Goal: Complete application form: Complete application form

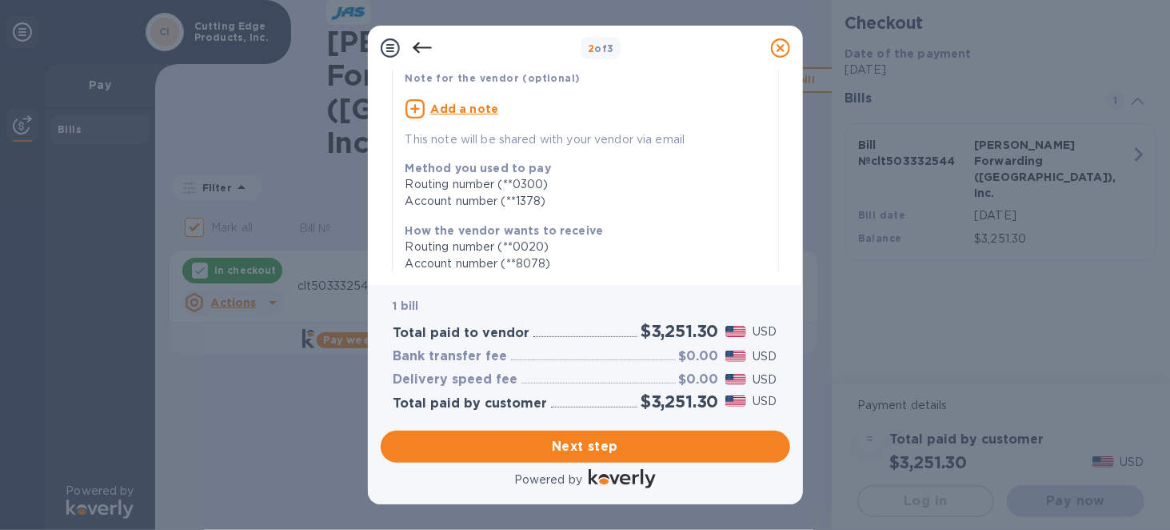
scroll to position [374, 0]
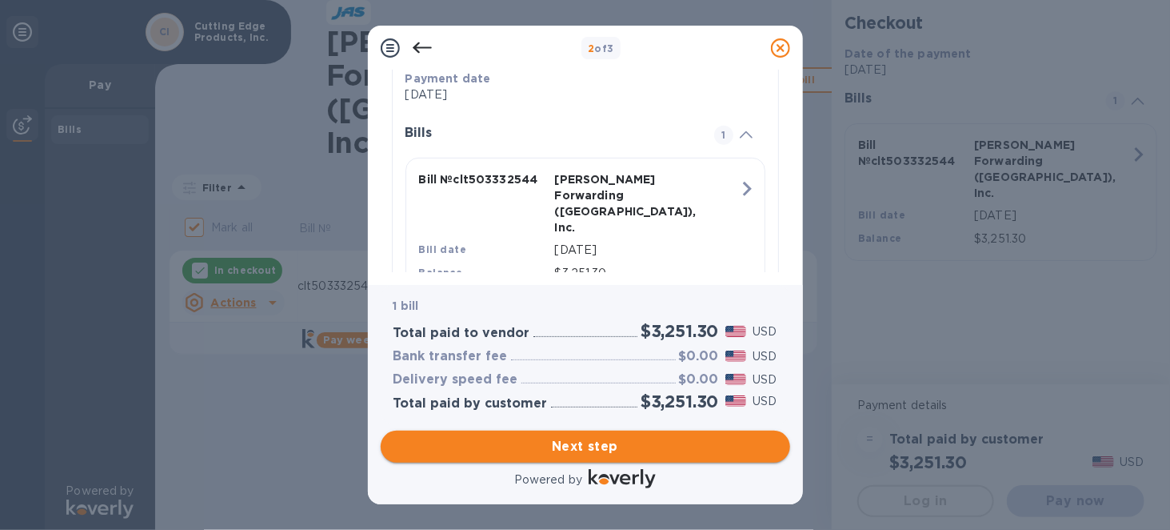
click at [578, 435] on button "Next step" at bounding box center [586, 446] width 410 height 32
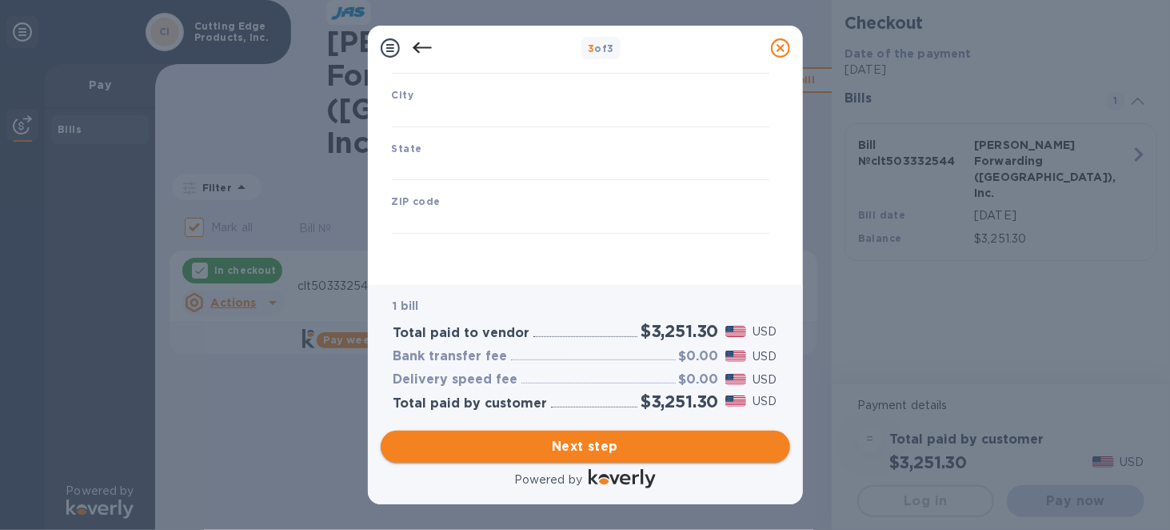
type input "[GEOGRAPHIC_DATA]"
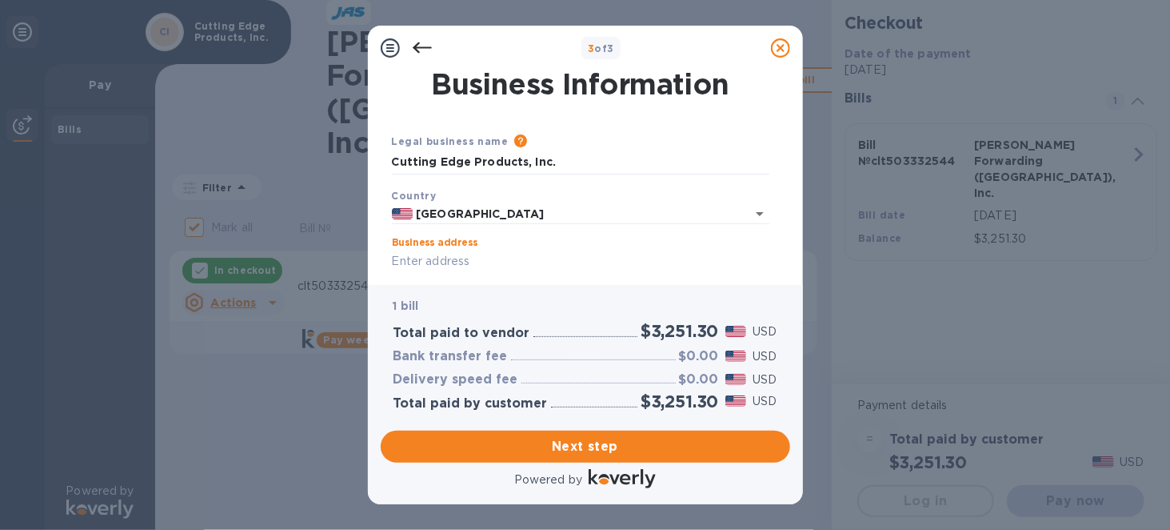
click at [494, 269] on input "Business address" at bounding box center [581, 262] width 378 height 24
type input "[STREET_ADDRESS][PERSON_NAME]"
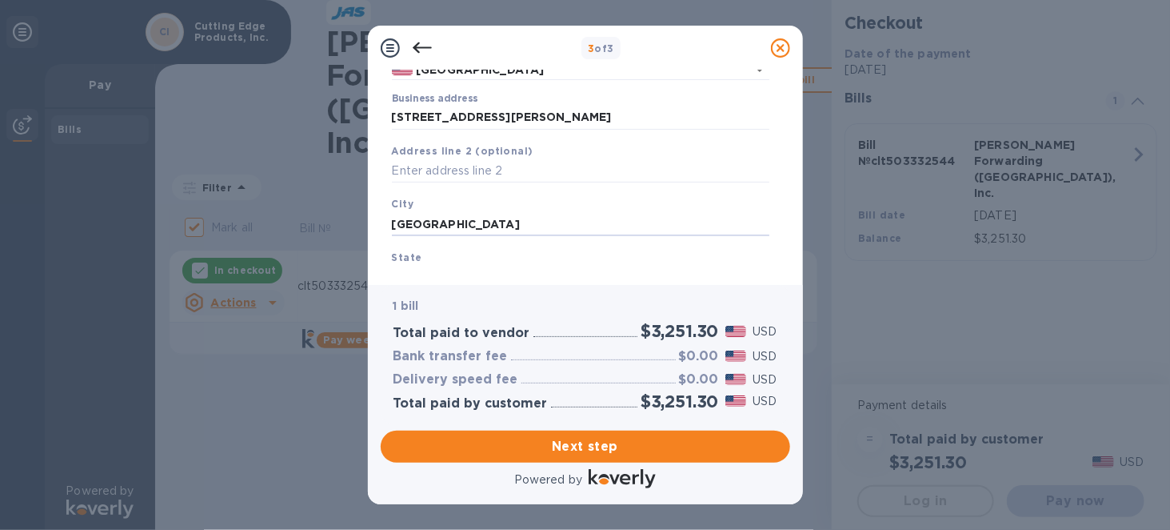
type input "[GEOGRAPHIC_DATA]"
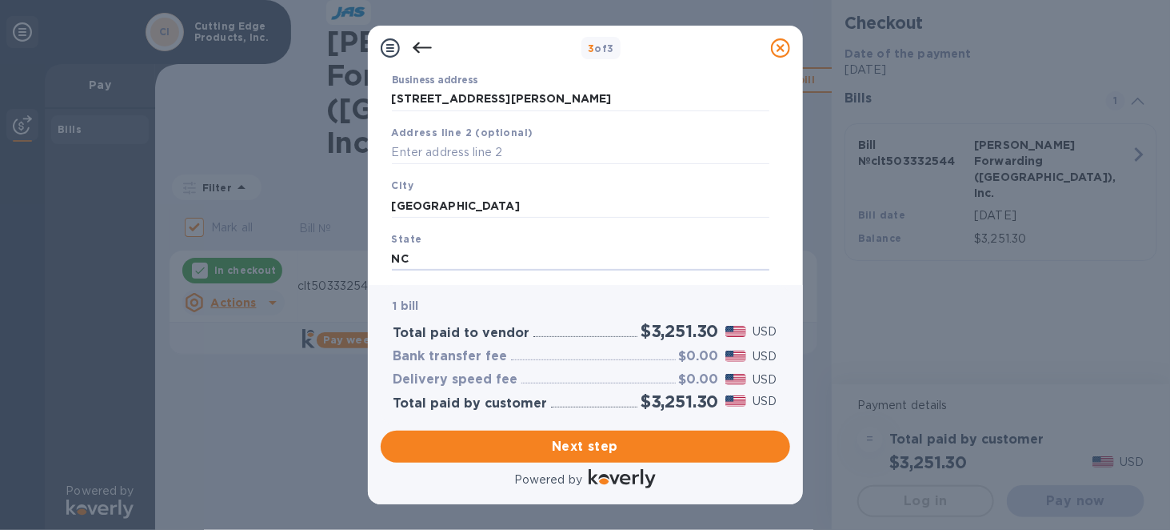
type input "NC"
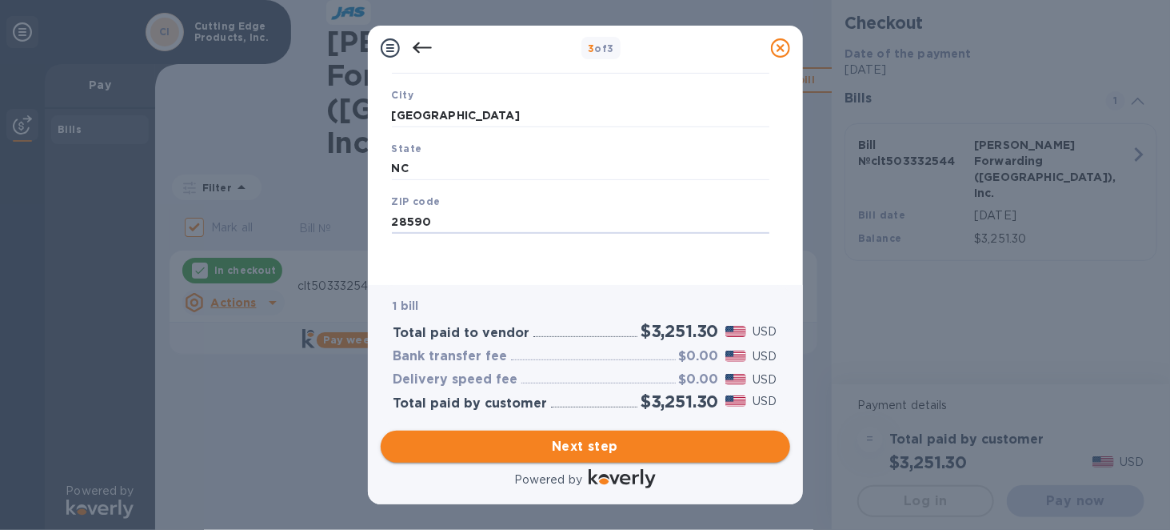
type input "28590"
click at [568, 442] on span "Next step" at bounding box center [586, 446] width 384 height 19
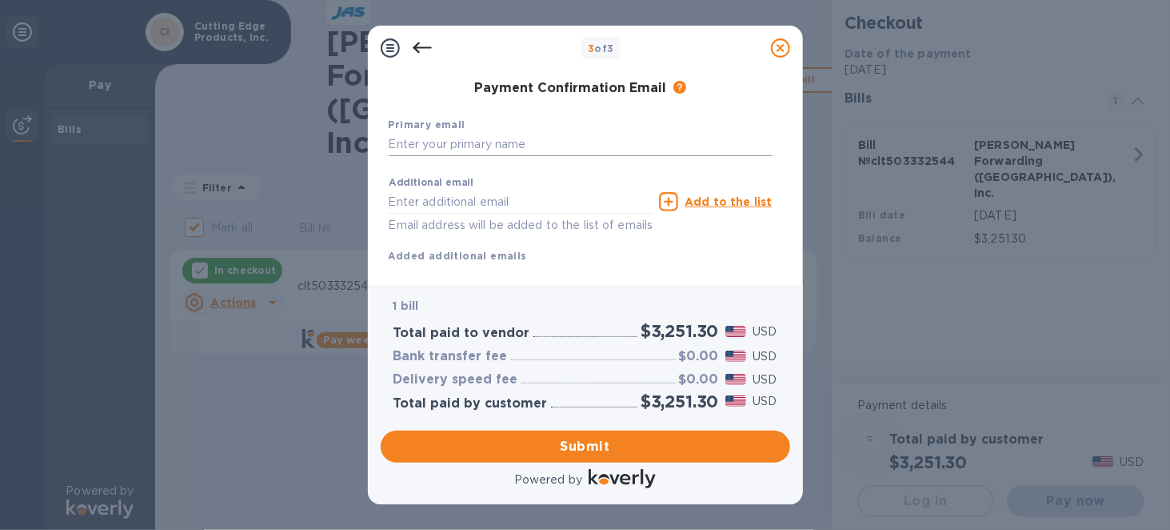
scroll to position [0, 0]
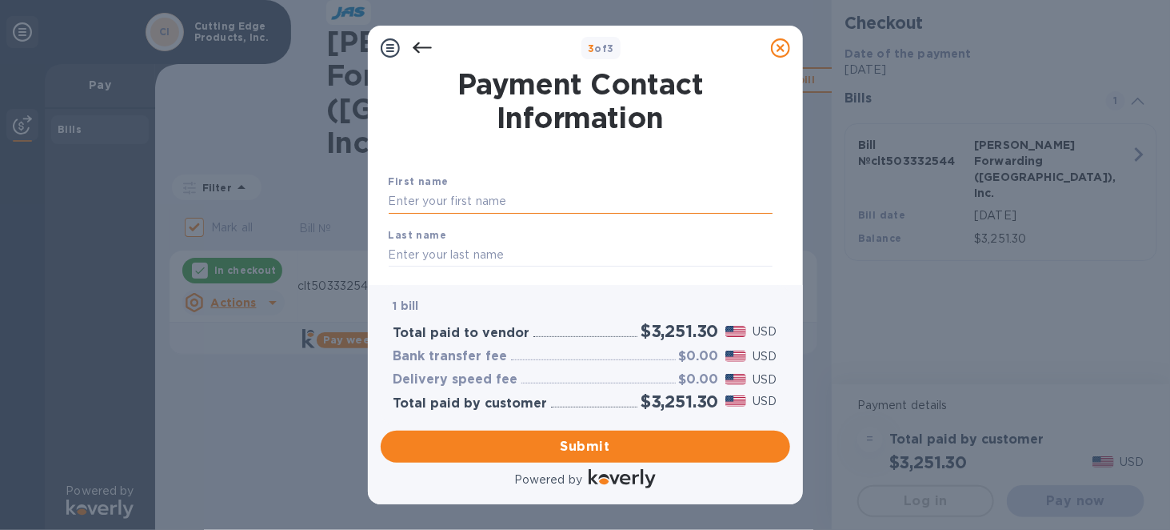
click at [470, 198] on input "text" at bounding box center [581, 202] width 384 height 24
type input "[PERSON_NAME]"
type input "c"
type input "[PERSON_NAME]"
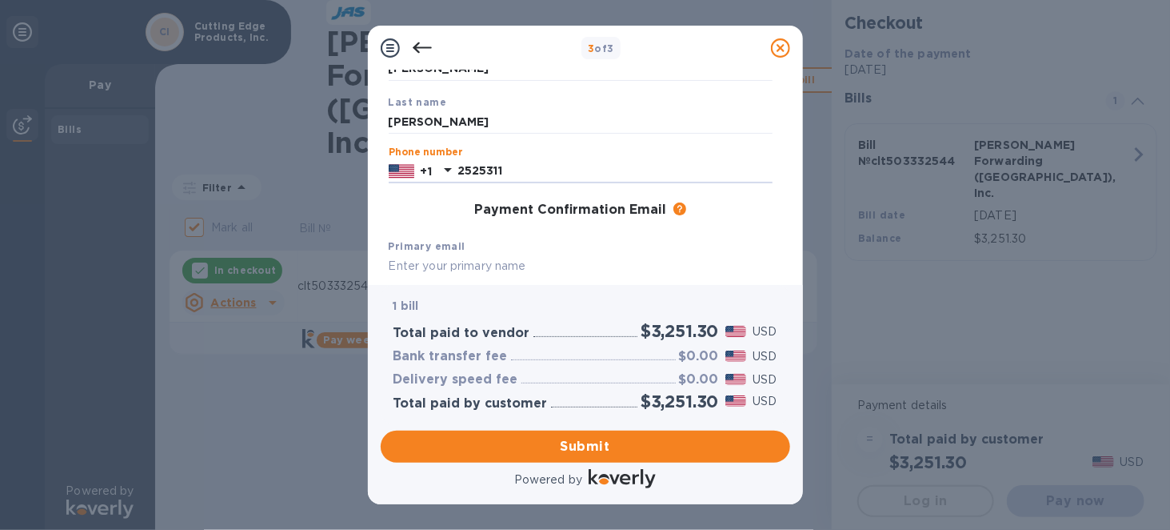
type input "2525311646"
type input "[PERSON_NAME][EMAIL_ADDRESS][DOMAIN_NAME]"
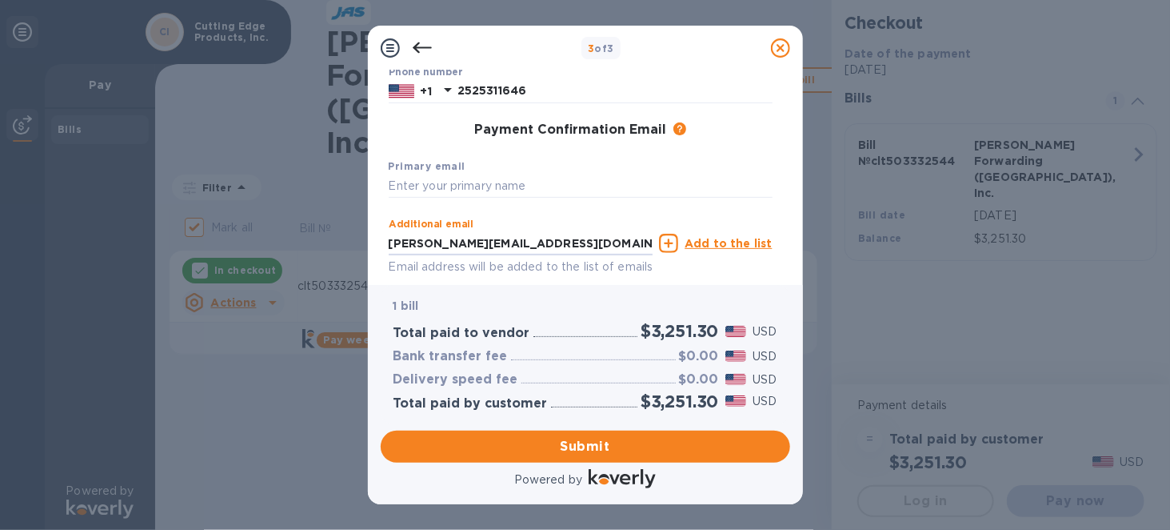
drag, startPoint x: 558, startPoint y: 241, endPoint x: 303, endPoint y: 242, distance: 254.4
click at [303, 242] on div "3 of 3 Payment Contact Information First name [PERSON_NAME] Last name [PERSON_N…" at bounding box center [585, 265] width 1170 height 530
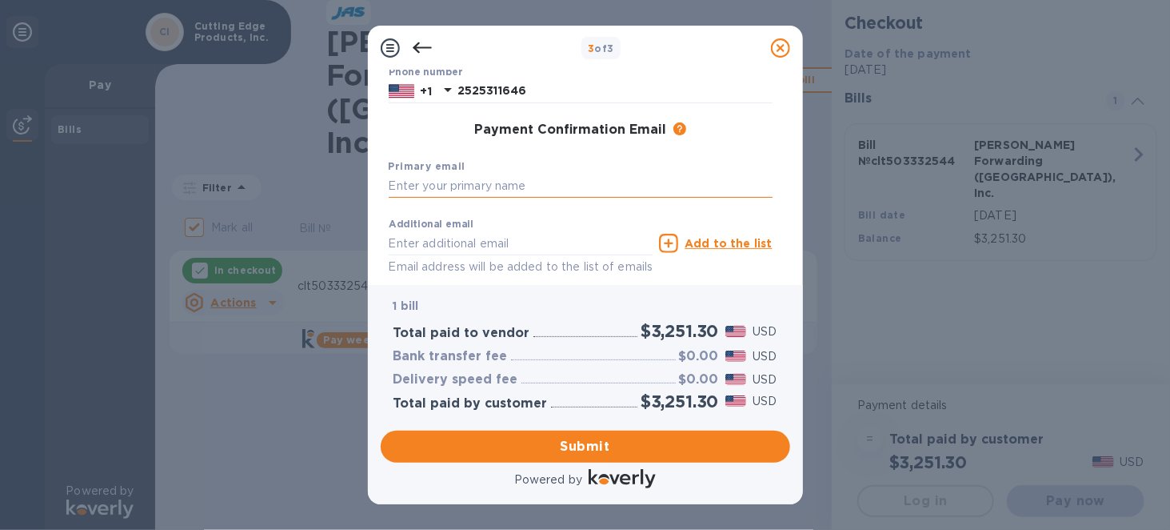
click at [458, 178] on input "text" at bounding box center [581, 186] width 384 height 24
paste input "[PERSON_NAME][EMAIL_ADDRESS][DOMAIN_NAME]"
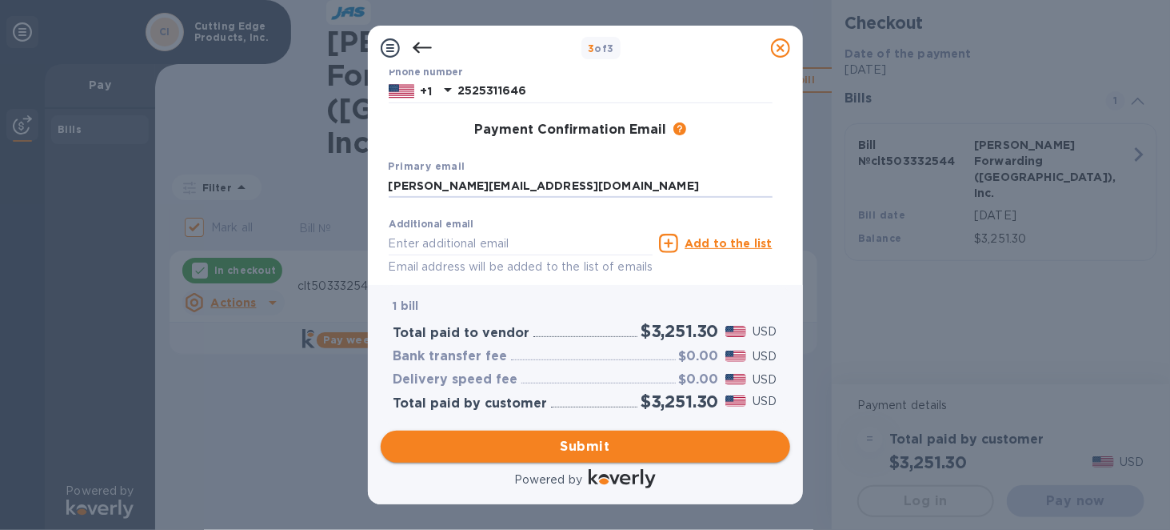
type input "[PERSON_NAME][EMAIL_ADDRESS][DOMAIN_NAME]"
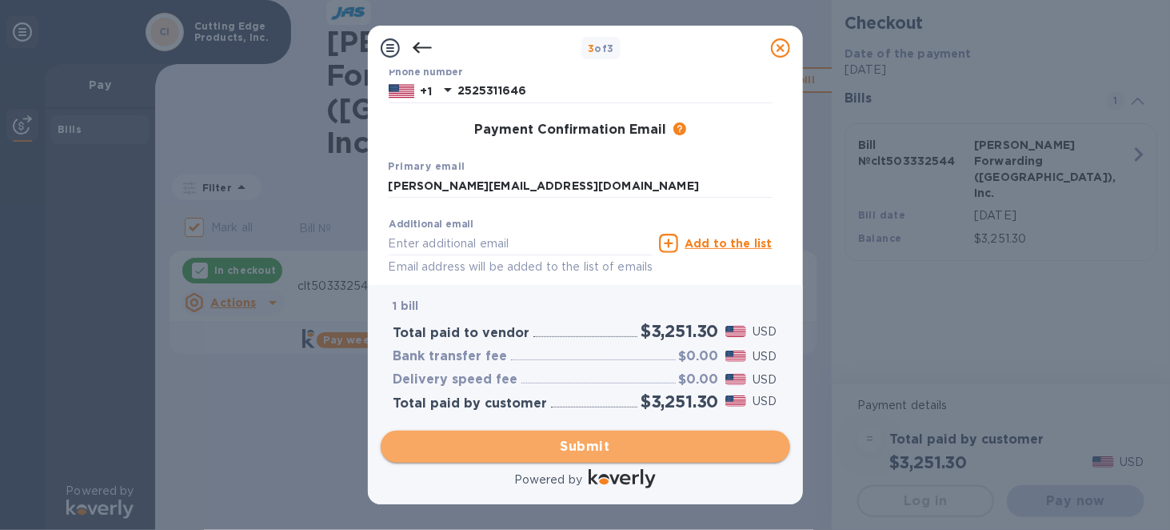
click at [547, 458] on button "Submit" at bounding box center [586, 446] width 410 height 32
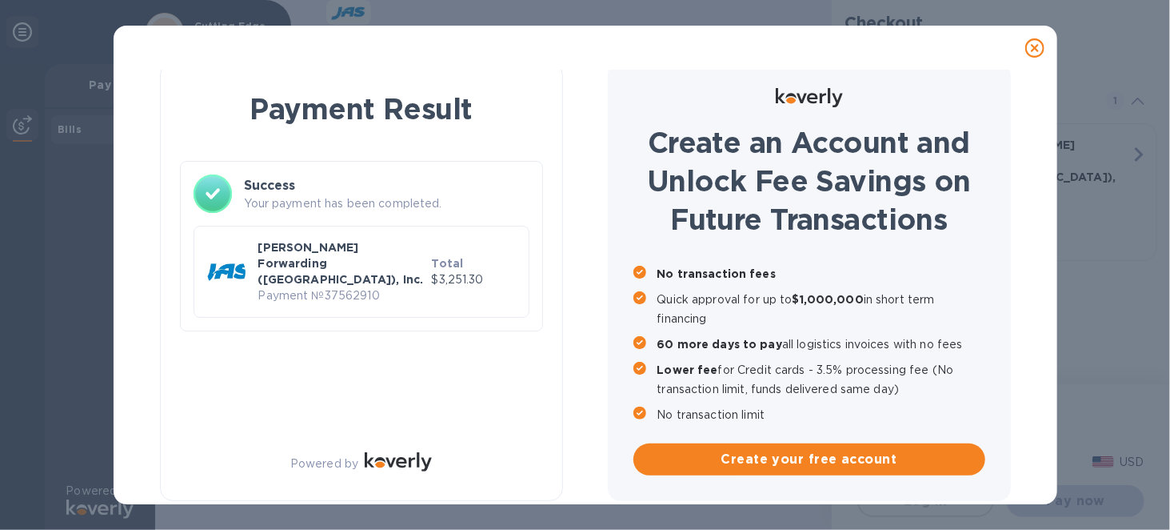
checkbox input "false"
